Goal: Transaction & Acquisition: Book appointment/travel/reservation

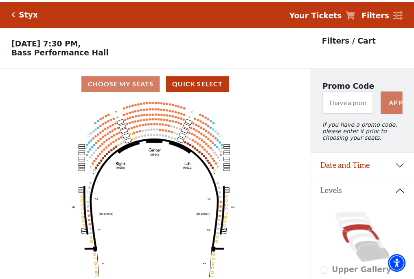
scroll to position [38, 0]
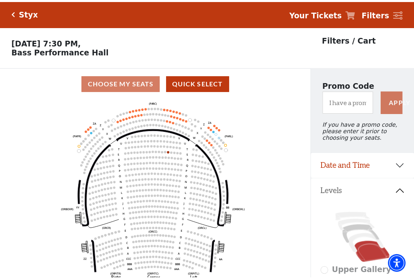
scroll to position [38, 0]
